Goal: Task Accomplishment & Management: Use online tool/utility

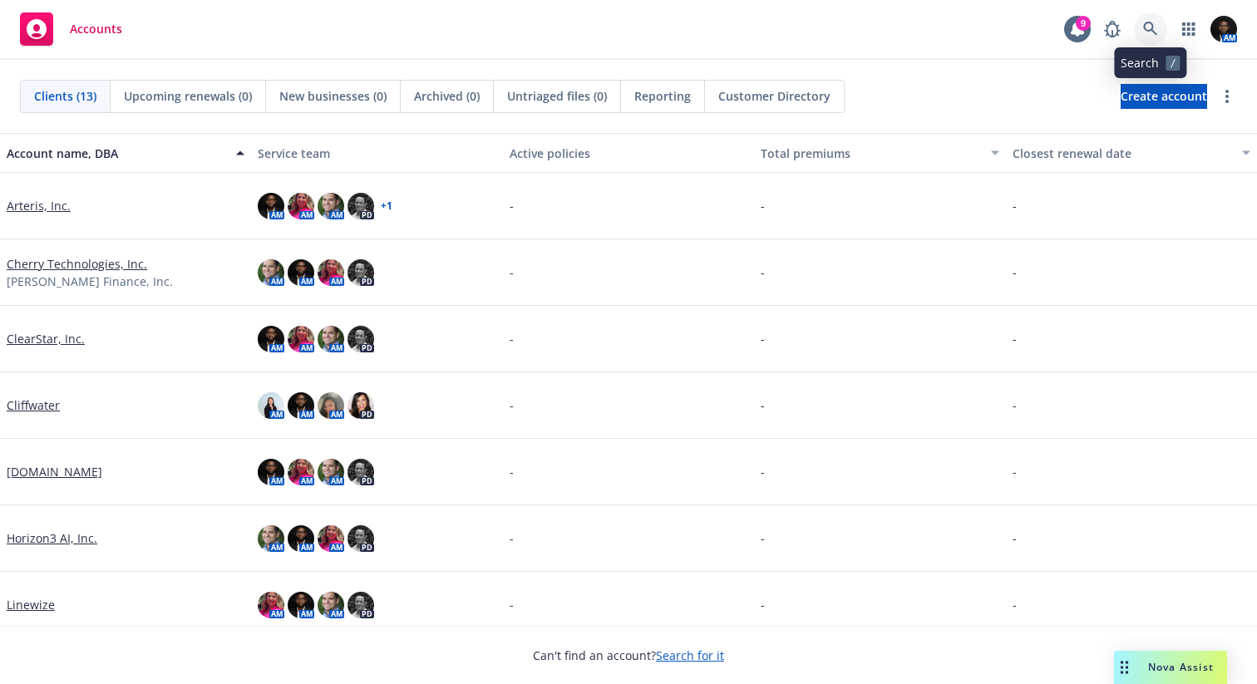
click at [1158, 28] on link at bounding box center [1150, 28] width 33 height 33
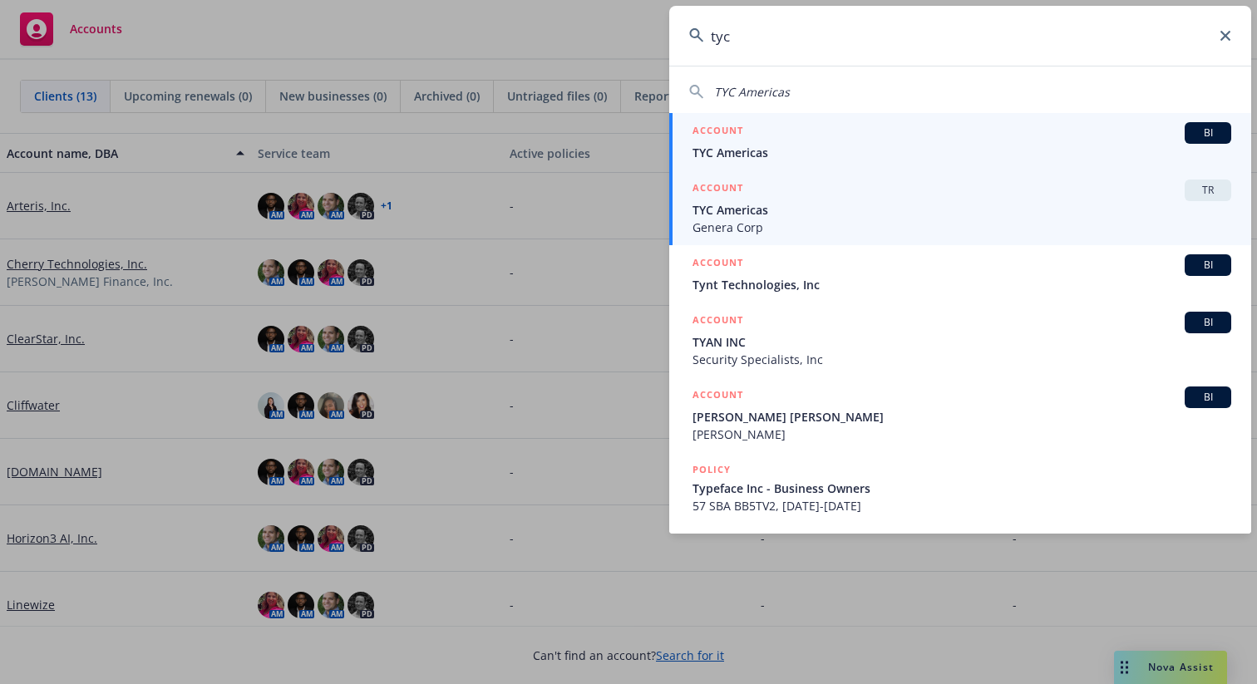
type input "tyc"
click at [855, 220] on span "Genera Corp" at bounding box center [961, 227] width 539 height 17
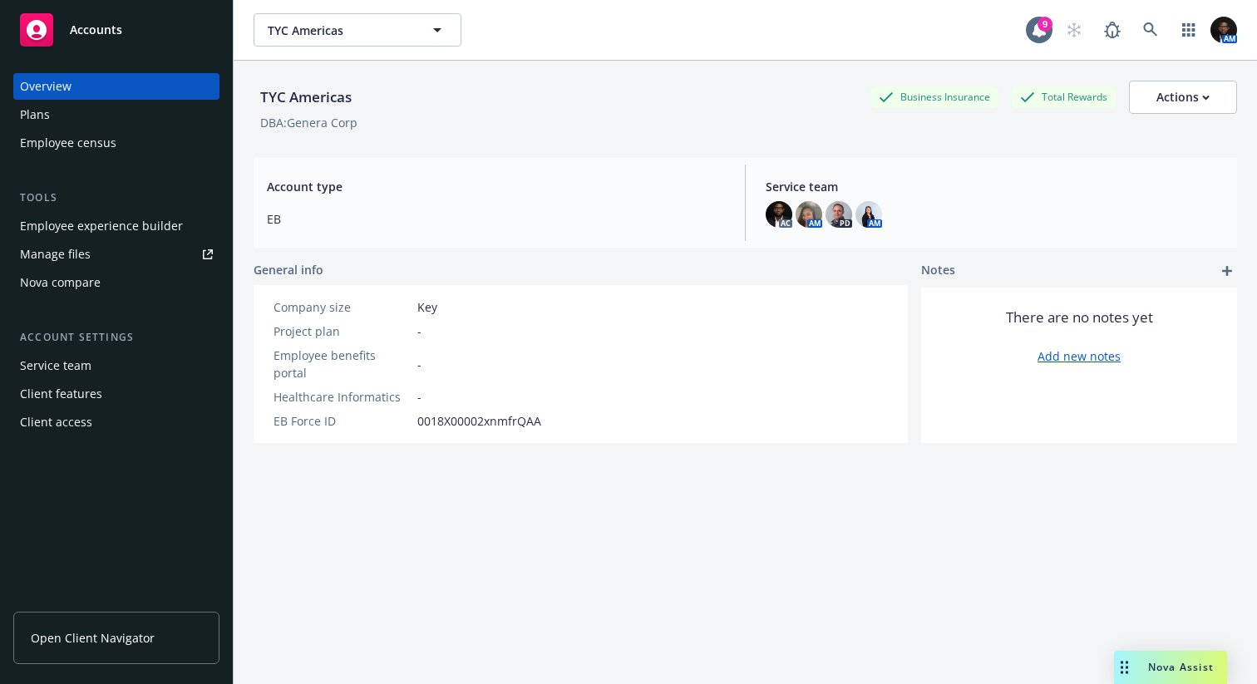
click at [121, 222] on div "Employee experience builder" at bounding box center [101, 226] width 163 height 27
